Goal: Task Accomplishment & Management: Complete application form

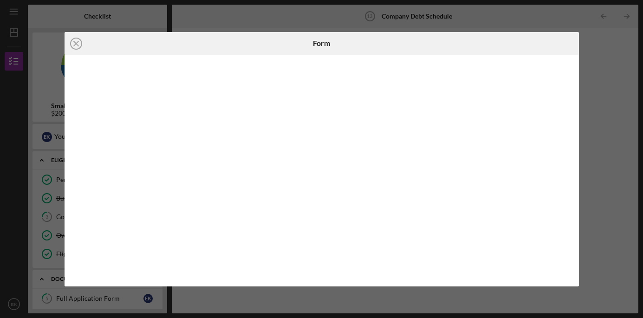
scroll to position [189, 0]
click at [73, 44] on icon "Icon/Close" at bounding box center [76, 43] width 23 height 23
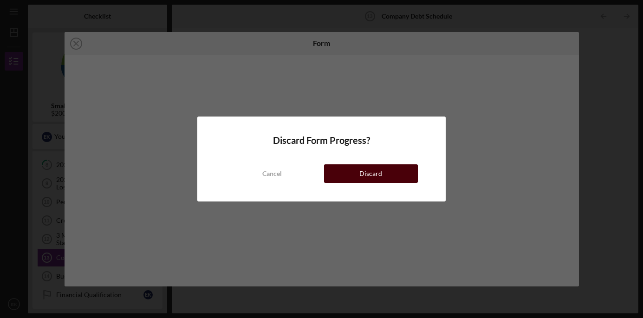
click at [371, 174] on div "Discard" at bounding box center [370, 173] width 23 height 19
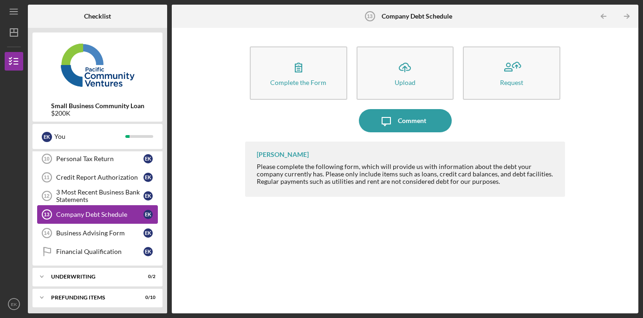
scroll to position [236, 0]
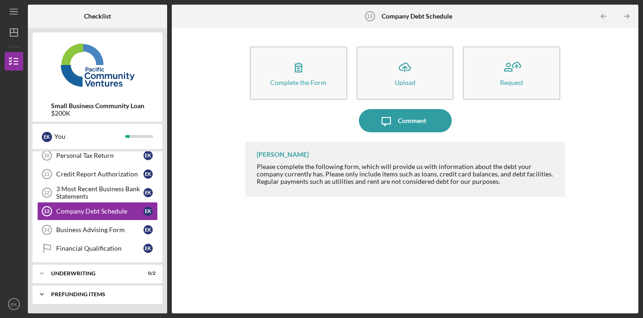
click at [85, 295] on div "Prefunding Items" at bounding box center [101, 294] width 100 height 6
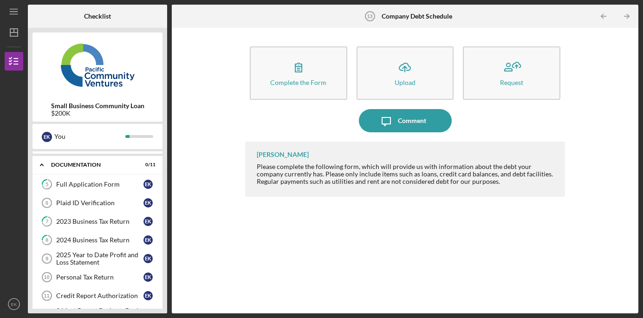
scroll to position [104, 0]
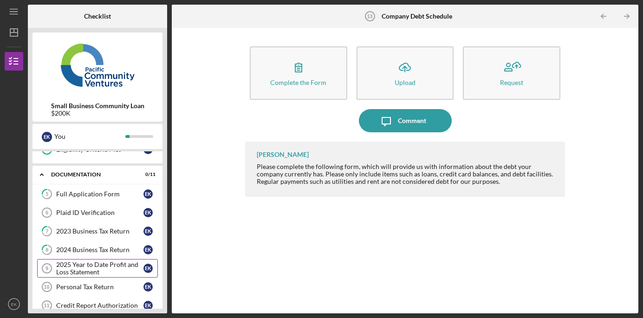
click at [83, 273] on div "2025 Year to Date Profit and Loss Statement" at bounding box center [99, 268] width 87 height 15
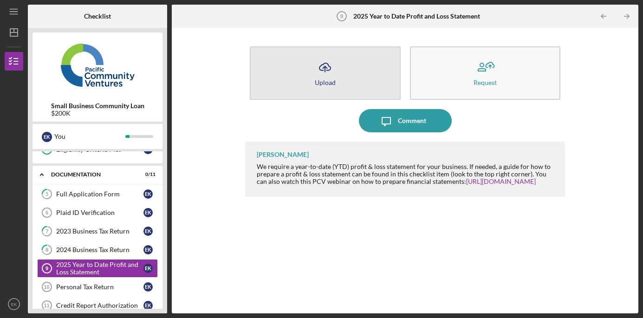
click at [342, 66] on button "Icon/Upload Upload" at bounding box center [325, 72] width 151 height 53
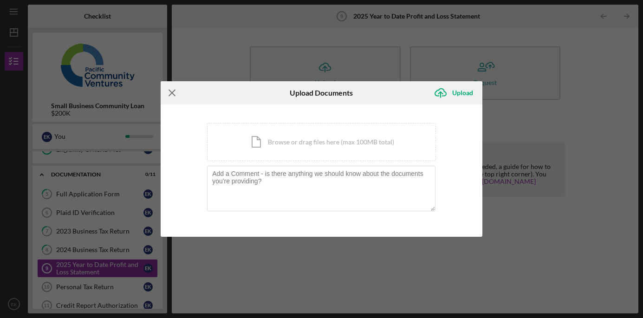
click at [172, 95] on icon "Icon/Menu Close" at bounding box center [172, 92] width 23 height 23
